Goal: Task Accomplishment & Management: Manage account settings

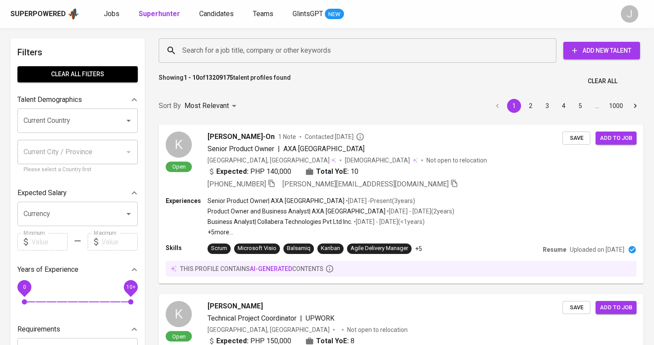
click at [114, 14] on span "Jobs" at bounding box center [112, 14] width 16 height 8
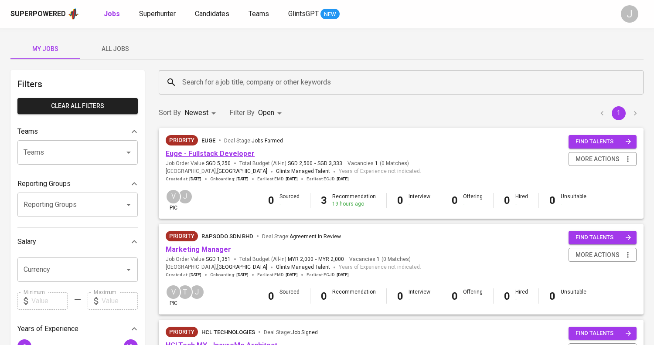
click at [194, 156] on link "Euge - Fullstack Developer" at bounding box center [210, 153] width 89 height 8
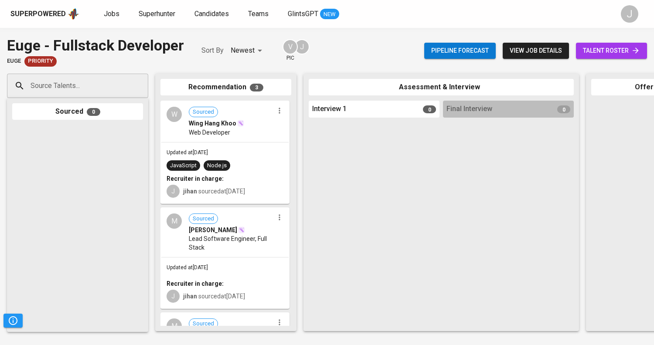
click at [225, 139] on div "W Sourced Wing Hang Khoo Web Developer" at bounding box center [224, 122] width 127 height 40
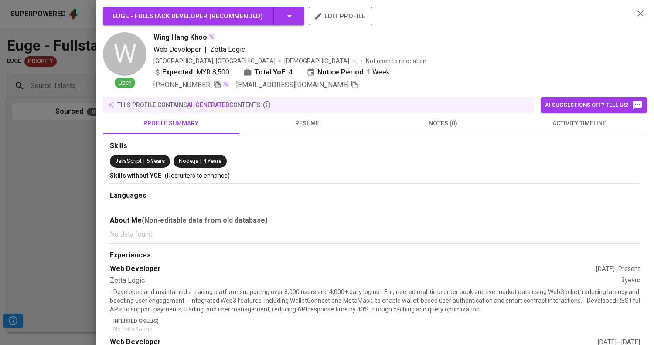
click at [214, 88] on icon "button" at bounding box center [218, 85] width 8 height 8
click at [93, 185] on div at bounding box center [327, 172] width 654 height 345
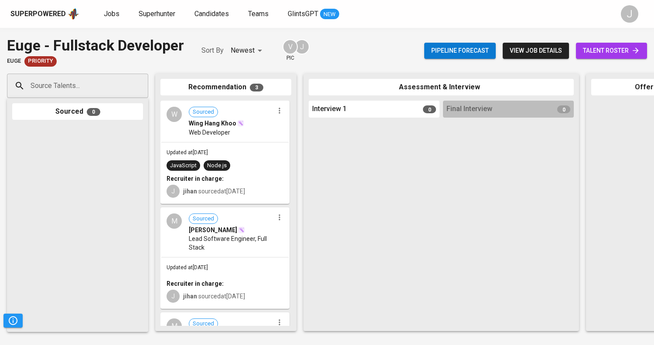
click at [239, 268] on div "Updated at [DATE] Recruiter in charge: J jihan sourced at [DATE]" at bounding box center [224, 283] width 127 height 51
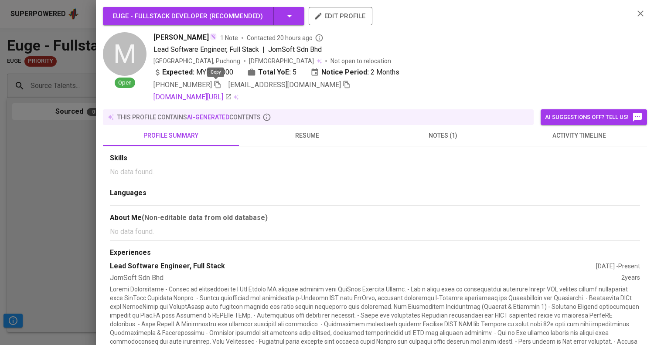
click at [217, 85] on icon "button" at bounding box center [218, 85] width 8 height 8
click at [72, 219] on div at bounding box center [327, 172] width 654 height 345
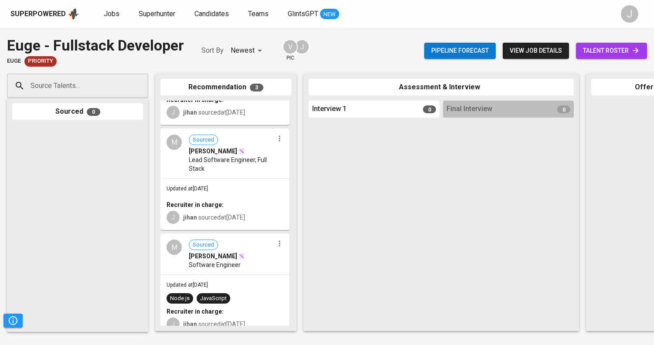
scroll to position [88, 0]
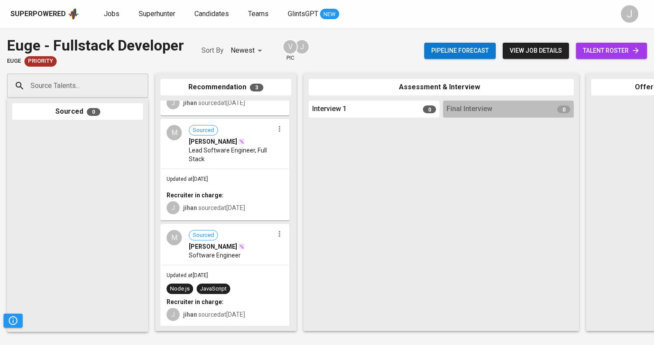
click at [227, 247] on span "[PERSON_NAME]" at bounding box center [213, 246] width 48 height 9
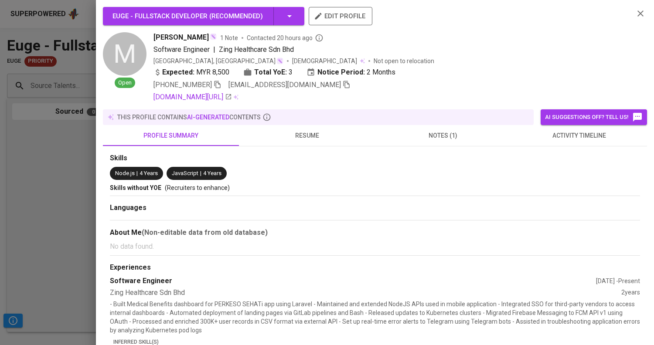
click at [313, 139] on span "resume" at bounding box center [306, 135] width 125 height 11
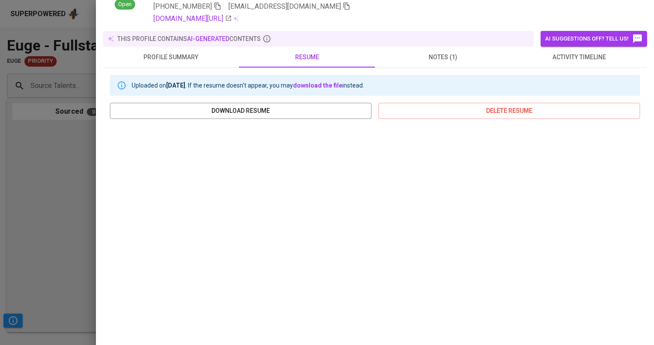
scroll to position [0, 0]
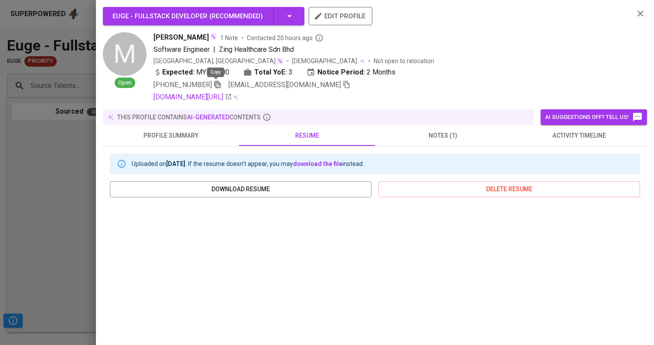
click at [216, 81] on icon "button" at bounding box center [217, 84] width 6 height 7
